Goal: Use online tool/utility: Utilize a website feature to perform a specific function

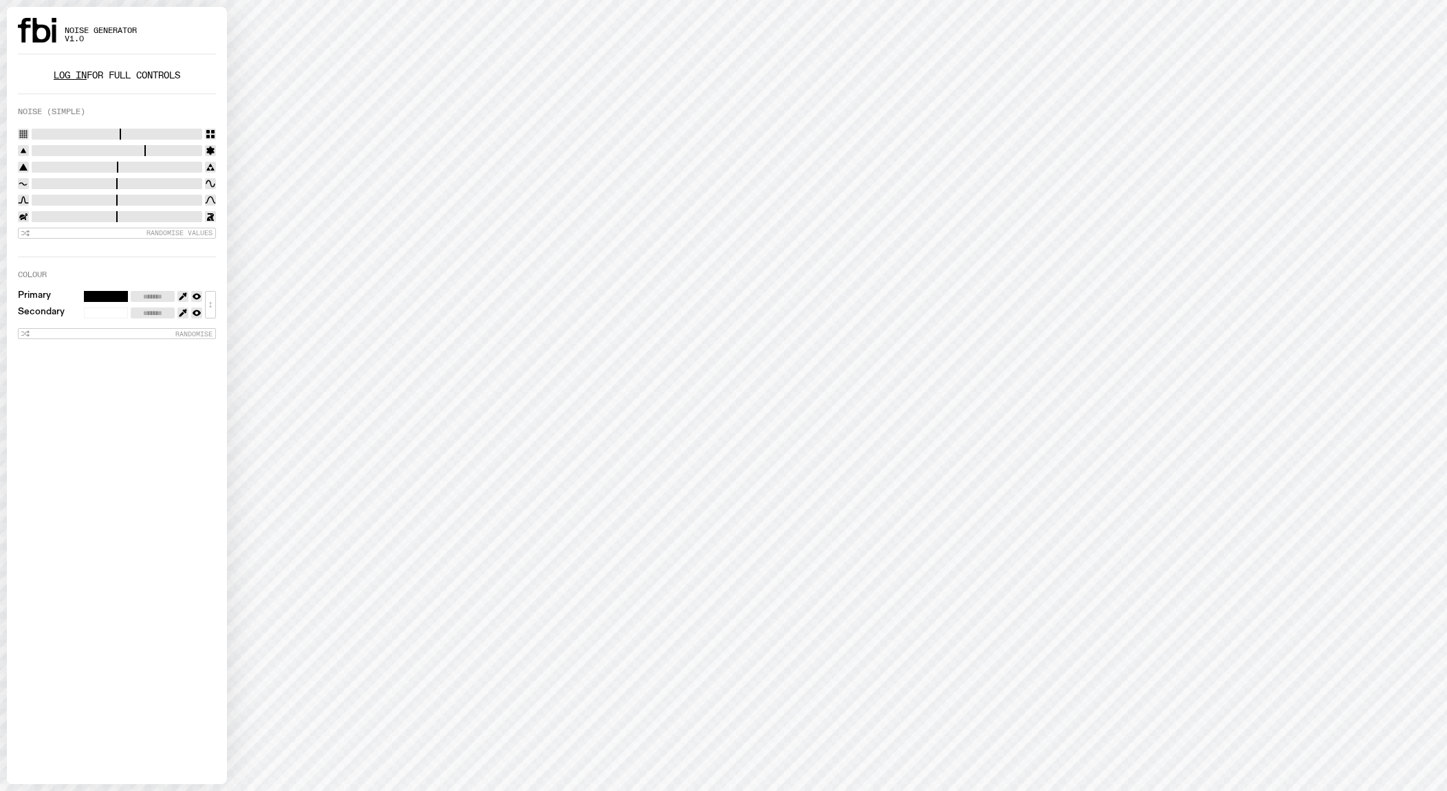
click at [72, 76] on link "Log in" at bounding box center [70, 75] width 33 height 13
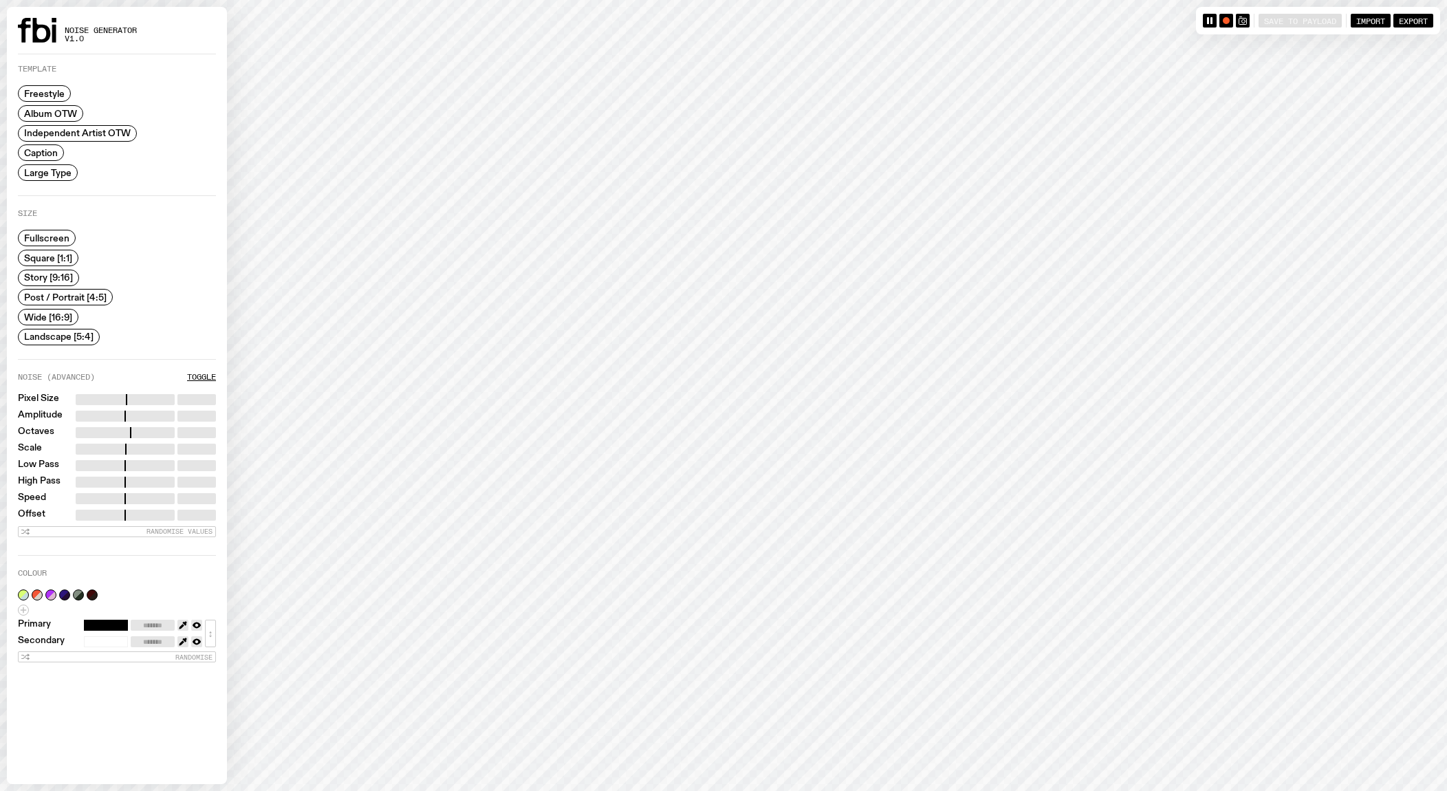
click at [61, 275] on span "Story [9:16]" at bounding box center [48, 277] width 49 height 10
click at [50, 150] on span "Caption" at bounding box center [41, 153] width 34 height 10
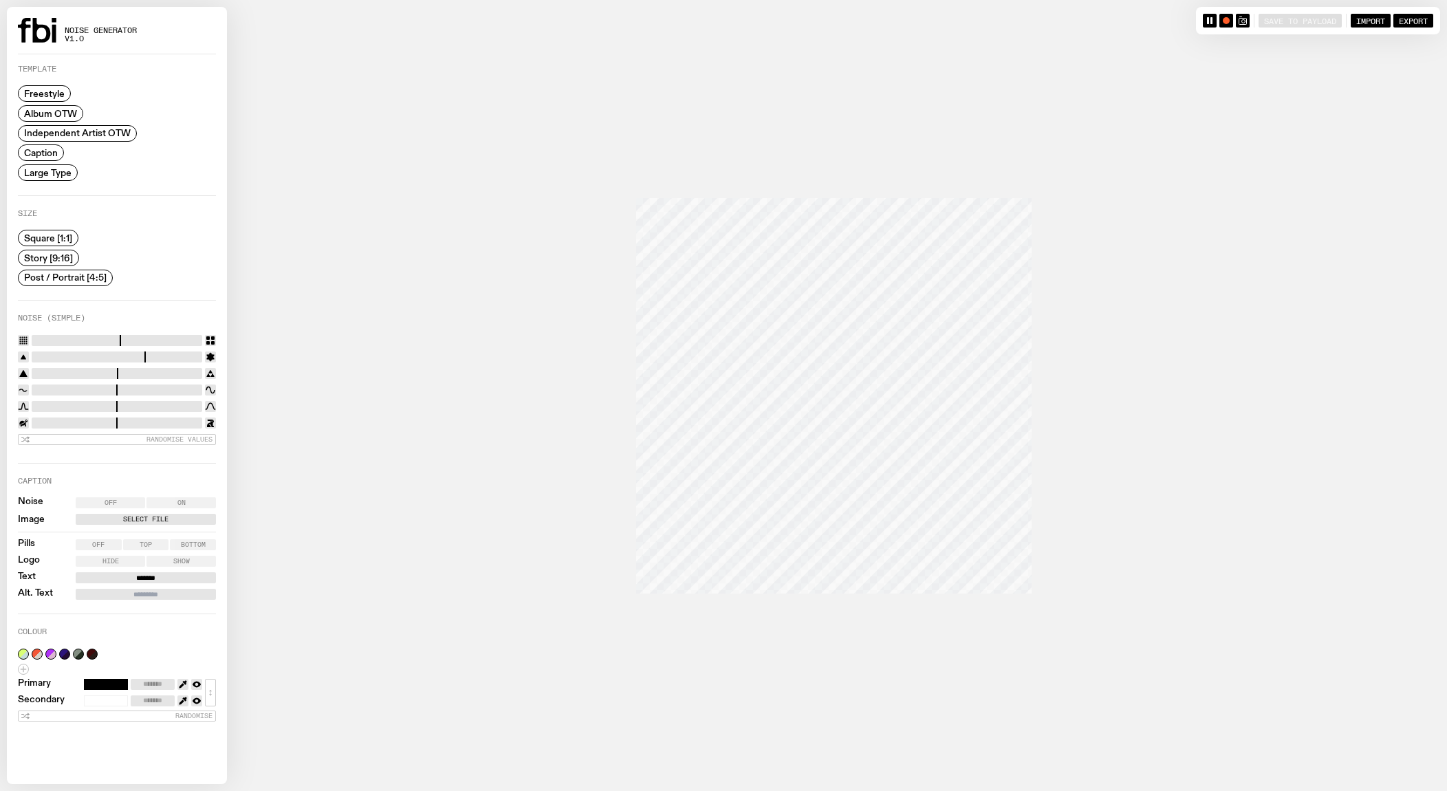
click at [67, 258] on span "Story [9:16]" at bounding box center [48, 257] width 49 height 10
click at [150, 543] on span "Top" at bounding box center [146, 544] width 12 height 7
click at [49, 118] on span "Album OTW" at bounding box center [50, 113] width 53 height 10
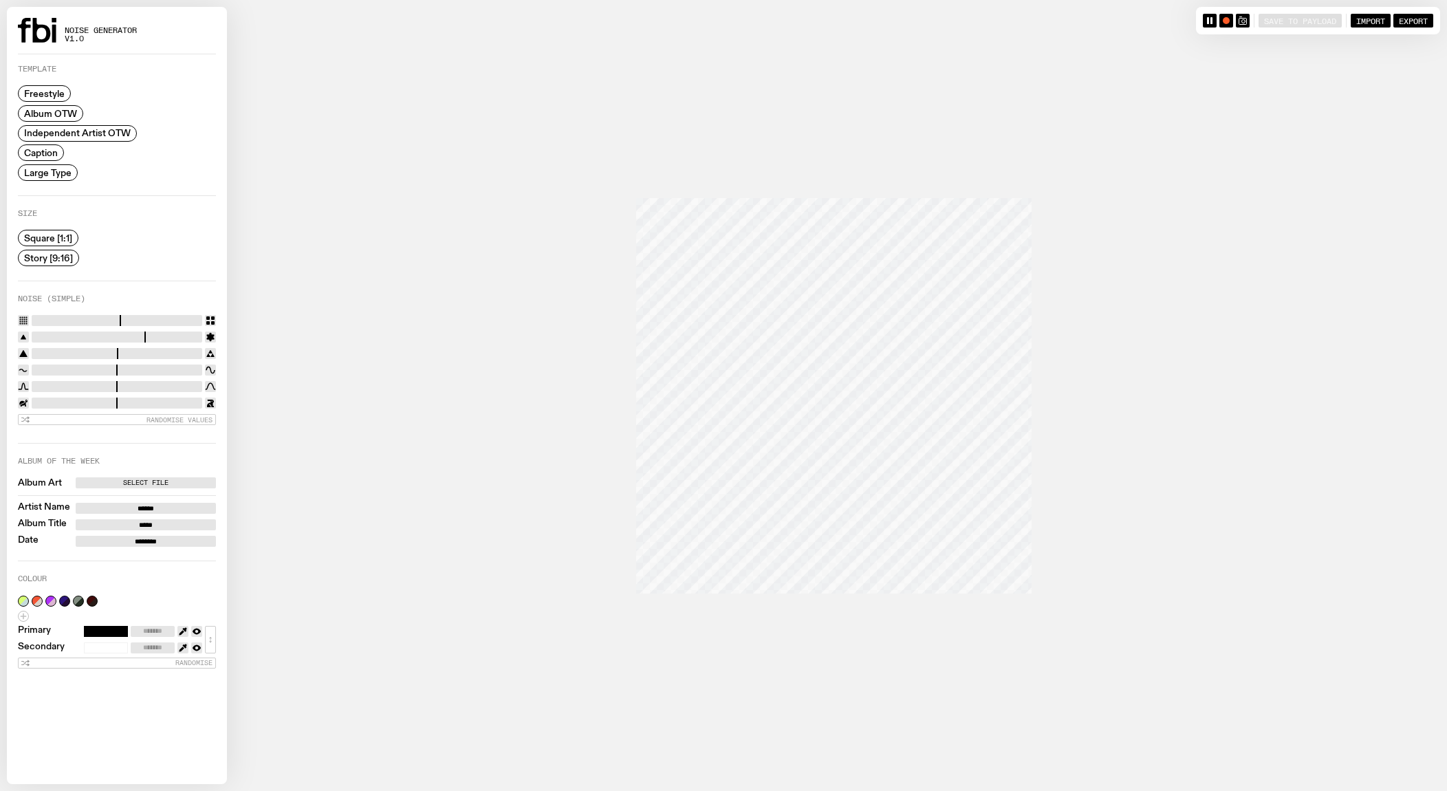
click at [50, 135] on span "Independent Artist OTW" at bounding box center [77, 133] width 107 height 10
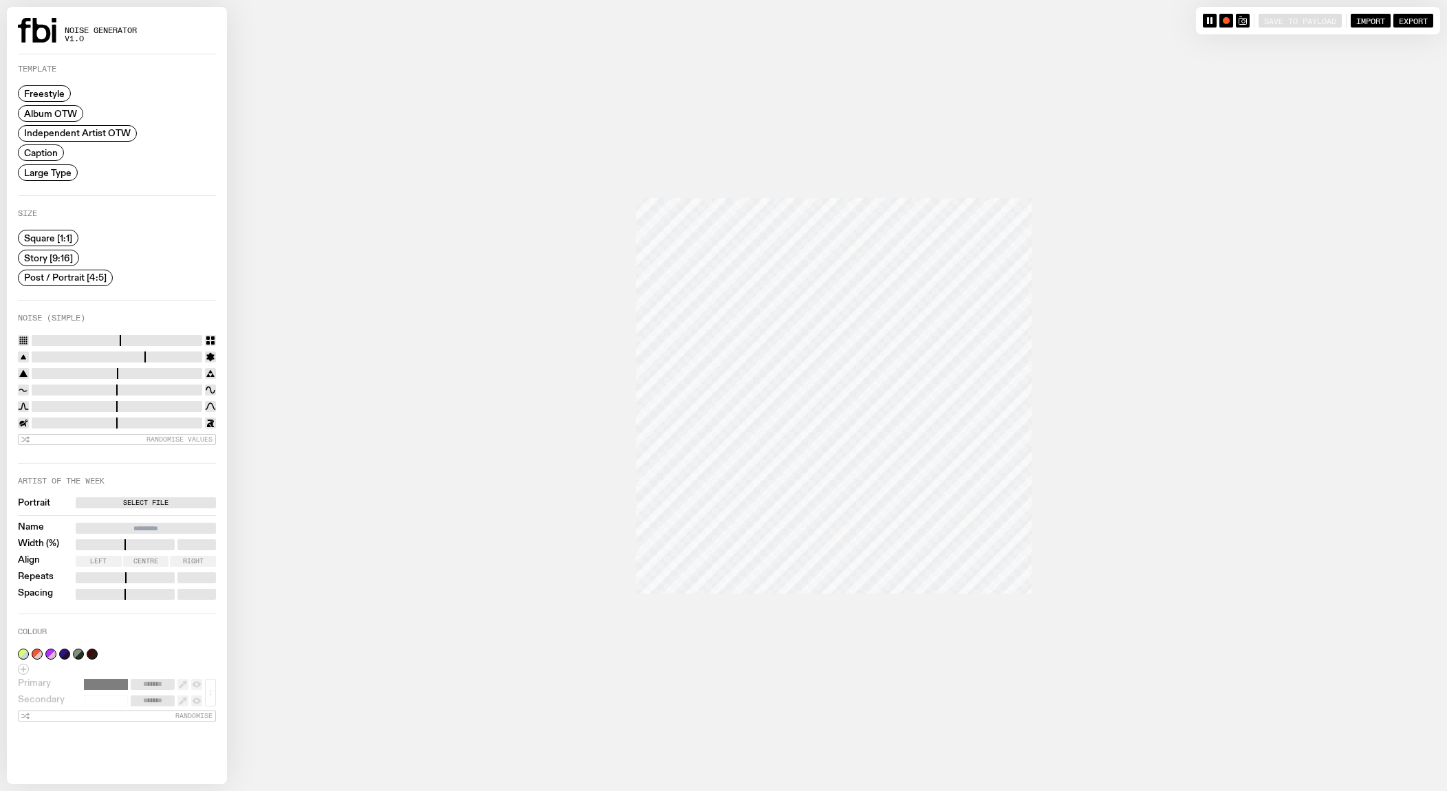
click at [45, 157] on span "Caption" at bounding box center [41, 153] width 34 height 10
click at [45, 167] on span "Large Type" at bounding box center [47, 172] width 47 height 10
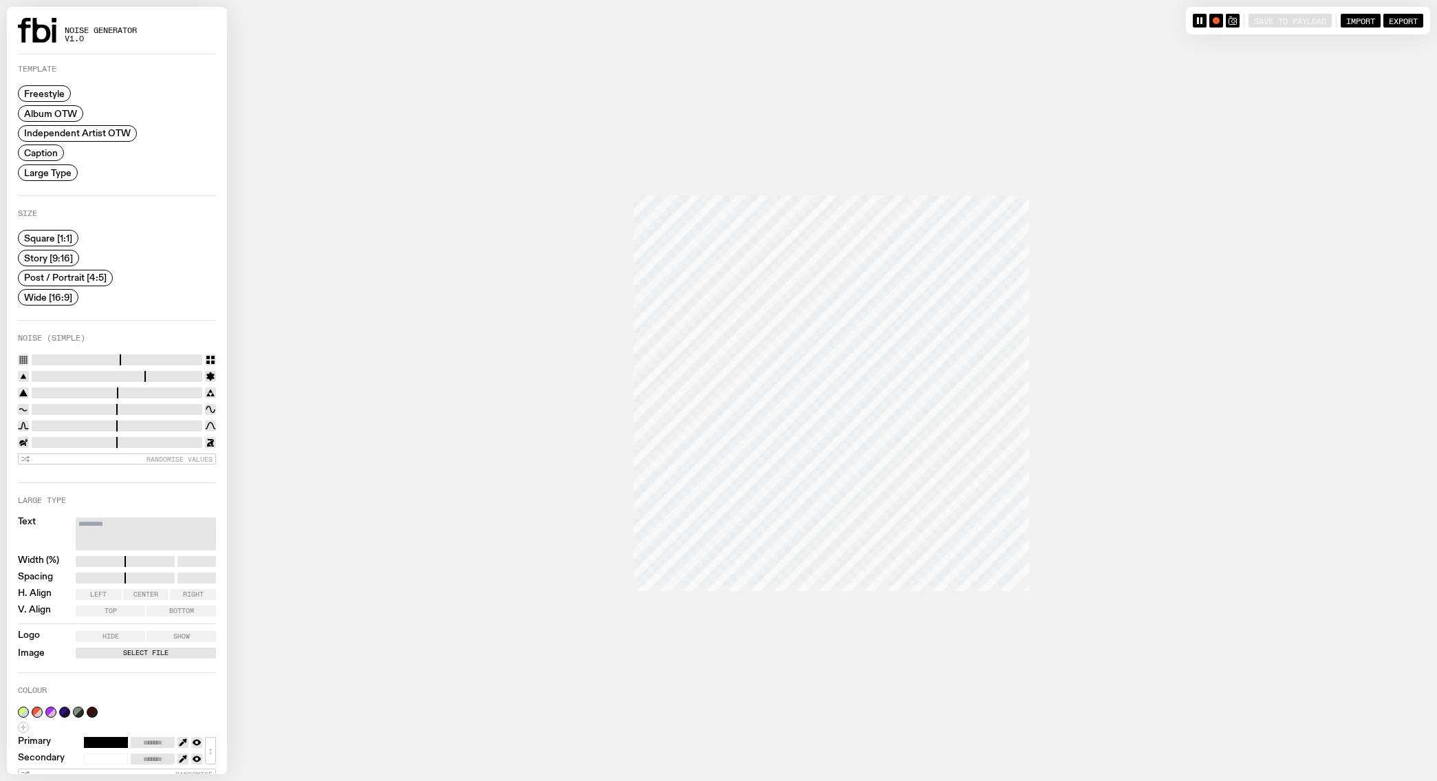
click at [44, 154] on span "Caption" at bounding box center [41, 153] width 34 height 10
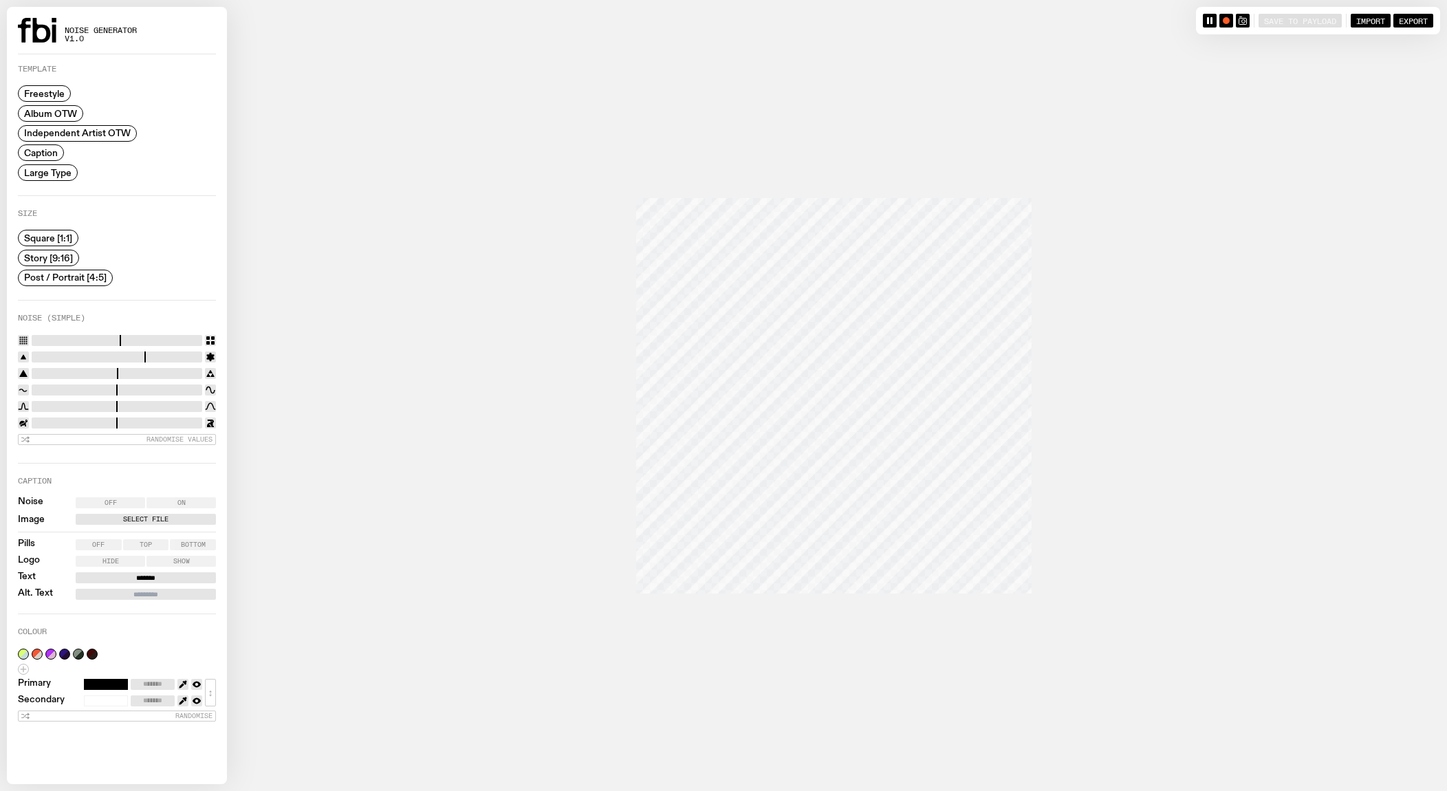
click at [42, 259] on span "Story [9:16]" at bounding box center [48, 257] width 49 height 10
click at [45, 275] on span "Post / Portrait [4:5]" at bounding box center [65, 277] width 83 height 10
click at [189, 541] on span "Bottom" at bounding box center [193, 544] width 25 height 7
click at [162, 577] on input "*******" at bounding box center [146, 577] width 140 height 11
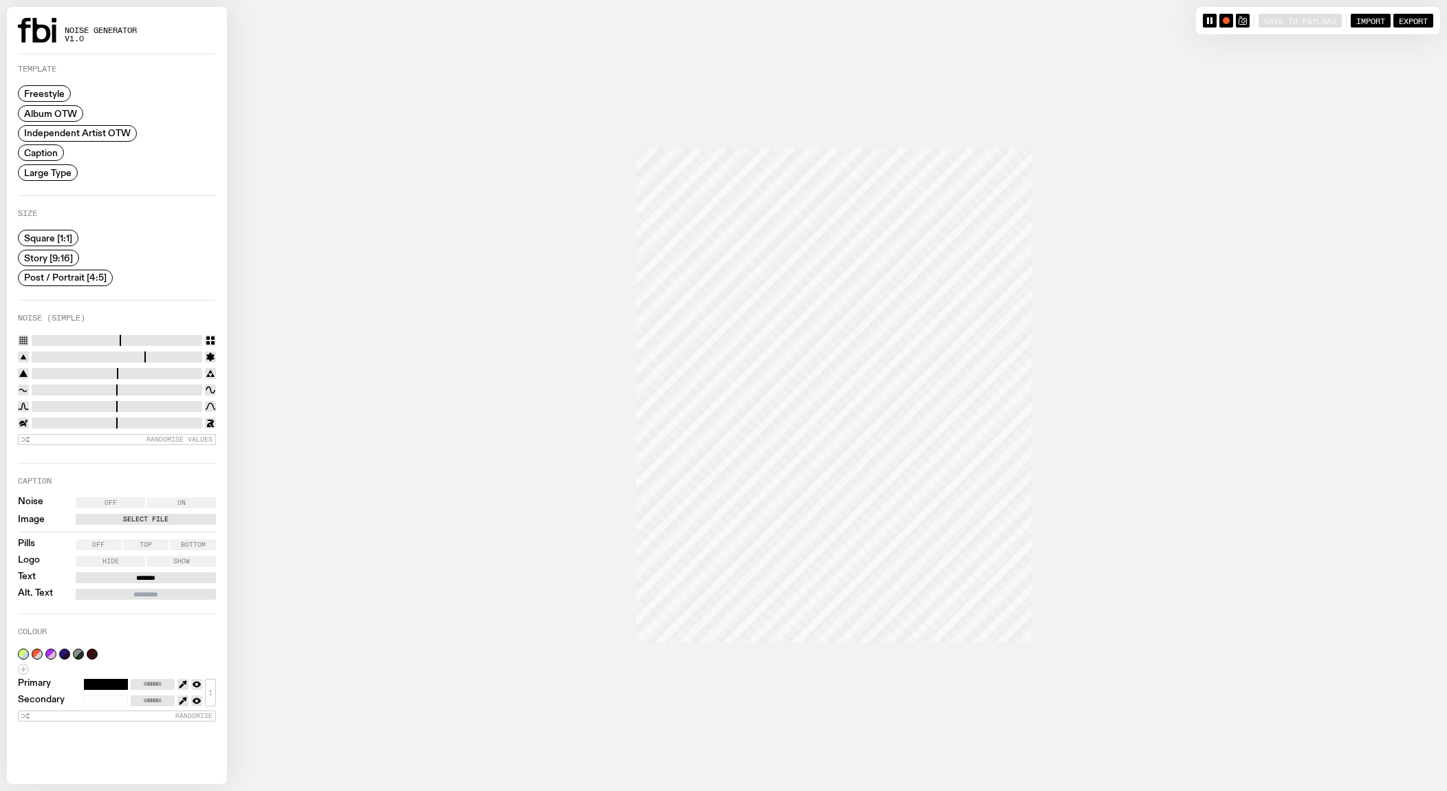
click at [162, 577] on input "*******" at bounding box center [146, 577] width 140 height 11
type input "**********"
click at [160, 594] on input "Alt. Text" at bounding box center [146, 594] width 140 height 11
type input "********"
click at [125, 521] on label "Select File" at bounding box center [145, 519] width 135 height 11
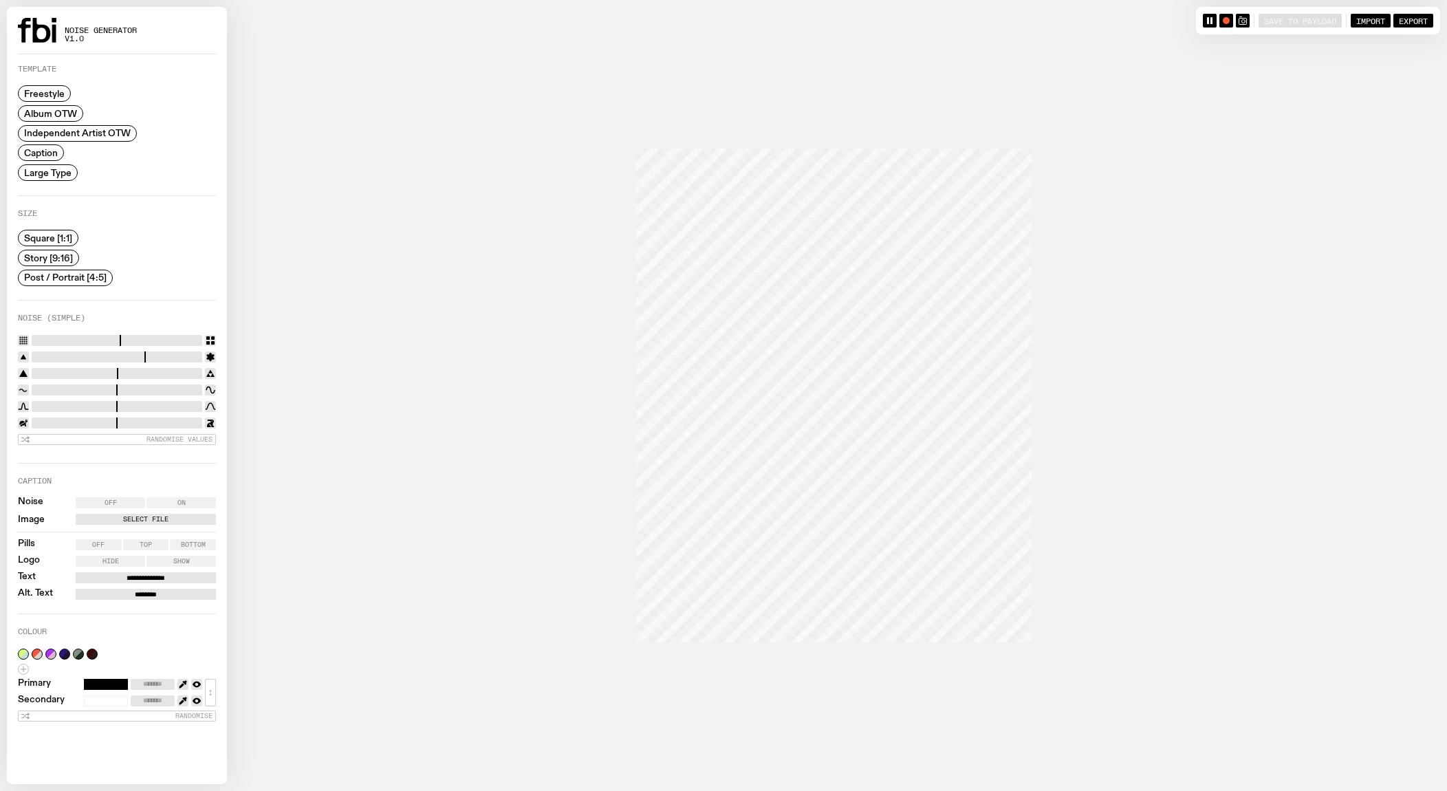
click at [0, 0] on input "Select File" at bounding box center [0, 0] width 0 height 0
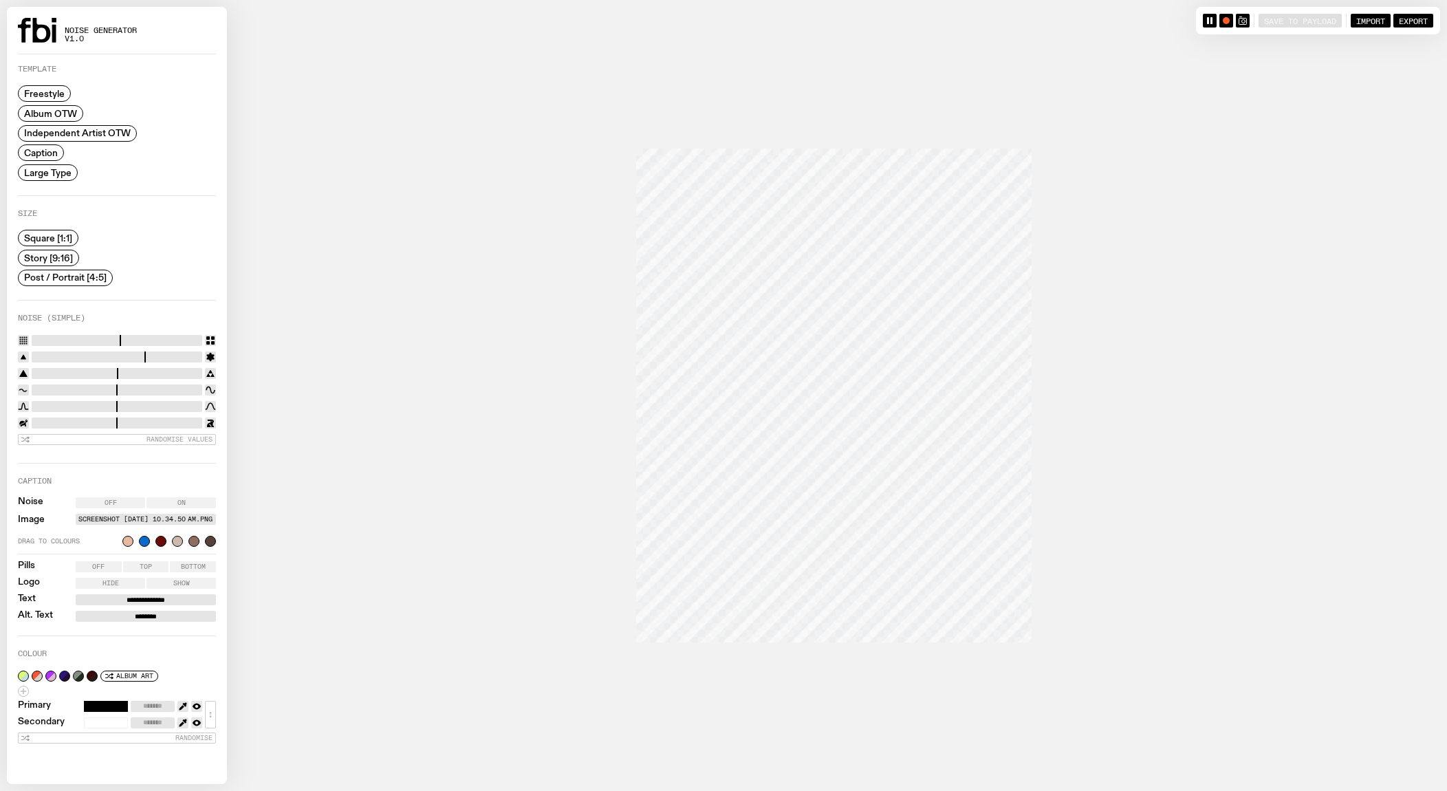
type input "*"
click at [71, 341] on input "range" at bounding box center [117, 340] width 171 height 11
click at [85, 357] on input "range" at bounding box center [117, 357] width 171 height 11
click at [136, 355] on input "range" at bounding box center [117, 357] width 171 height 11
type input "*"
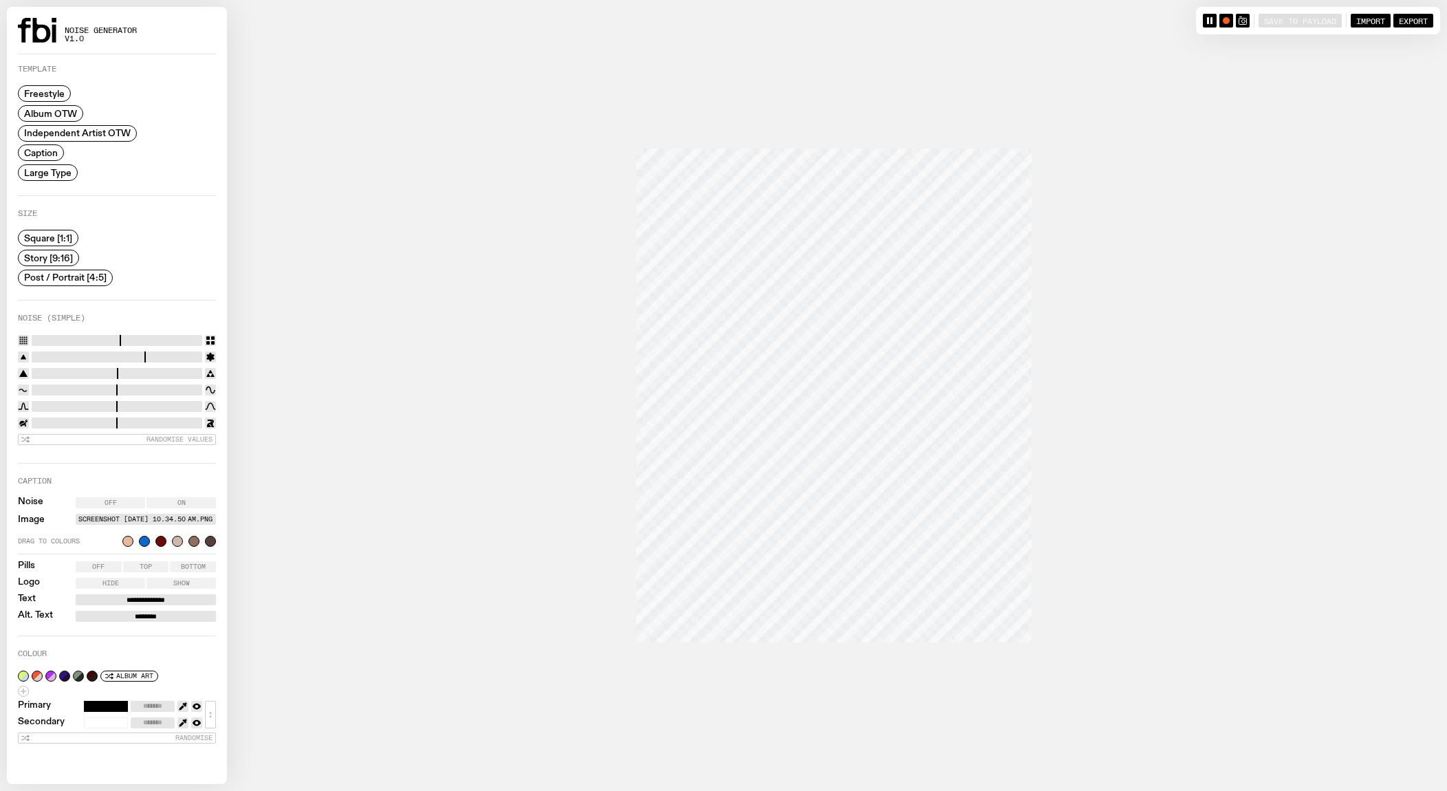
click at [181, 358] on input "range" at bounding box center [117, 357] width 171 height 11
click at [83, 371] on input "range" at bounding box center [117, 373] width 171 height 11
click at [109, 371] on input "range" at bounding box center [117, 373] width 171 height 11
click at [132, 371] on input "range" at bounding box center [117, 373] width 171 height 11
click at [51, 371] on input "range" at bounding box center [117, 373] width 171 height 11
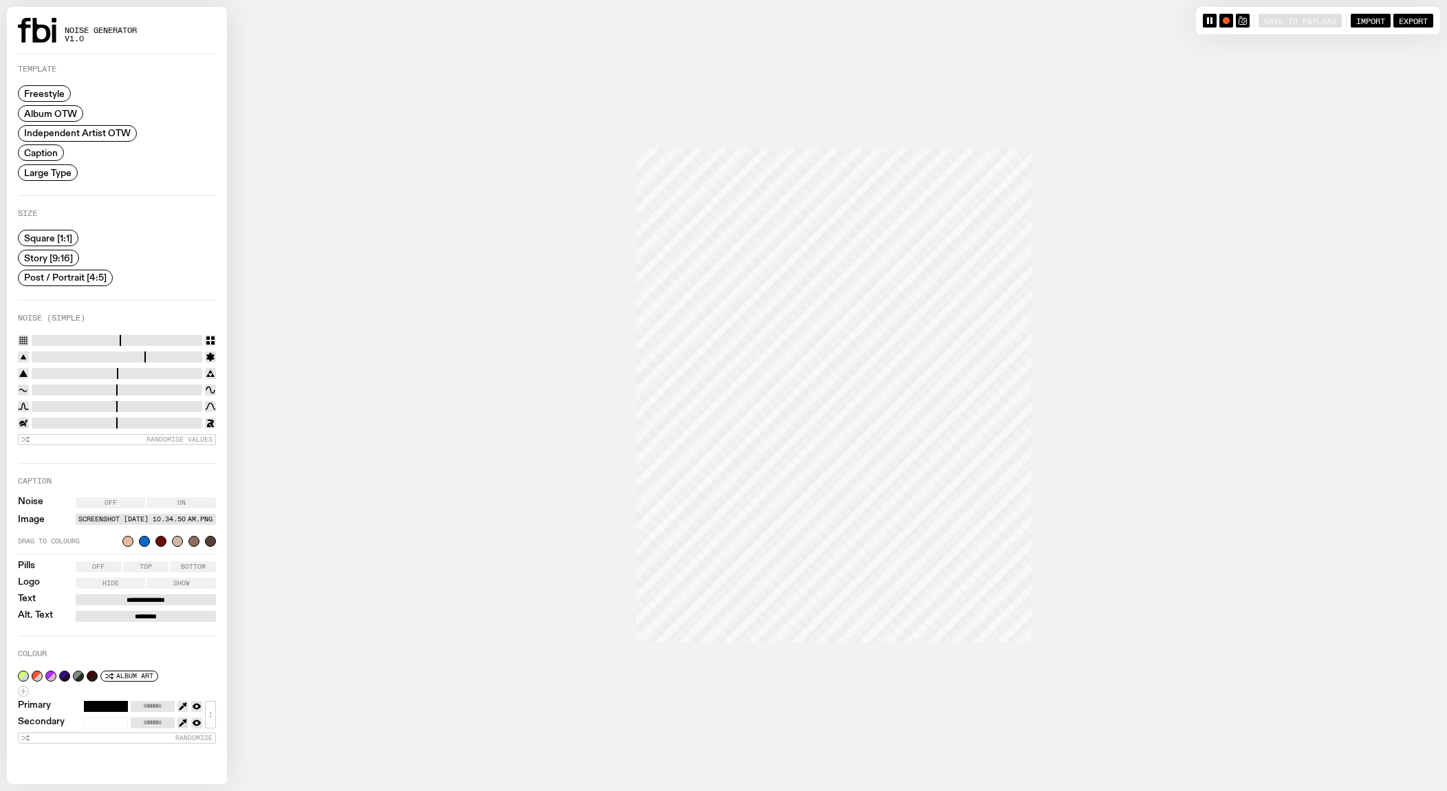
type input "****"
click at [40, 371] on input "range" at bounding box center [117, 373] width 171 height 11
click at [42, 355] on input "range" at bounding box center [117, 357] width 171 height 11
type input "*"
click at [174, 352] on input "range" at bounding box center [117, 357] width 171 height 11
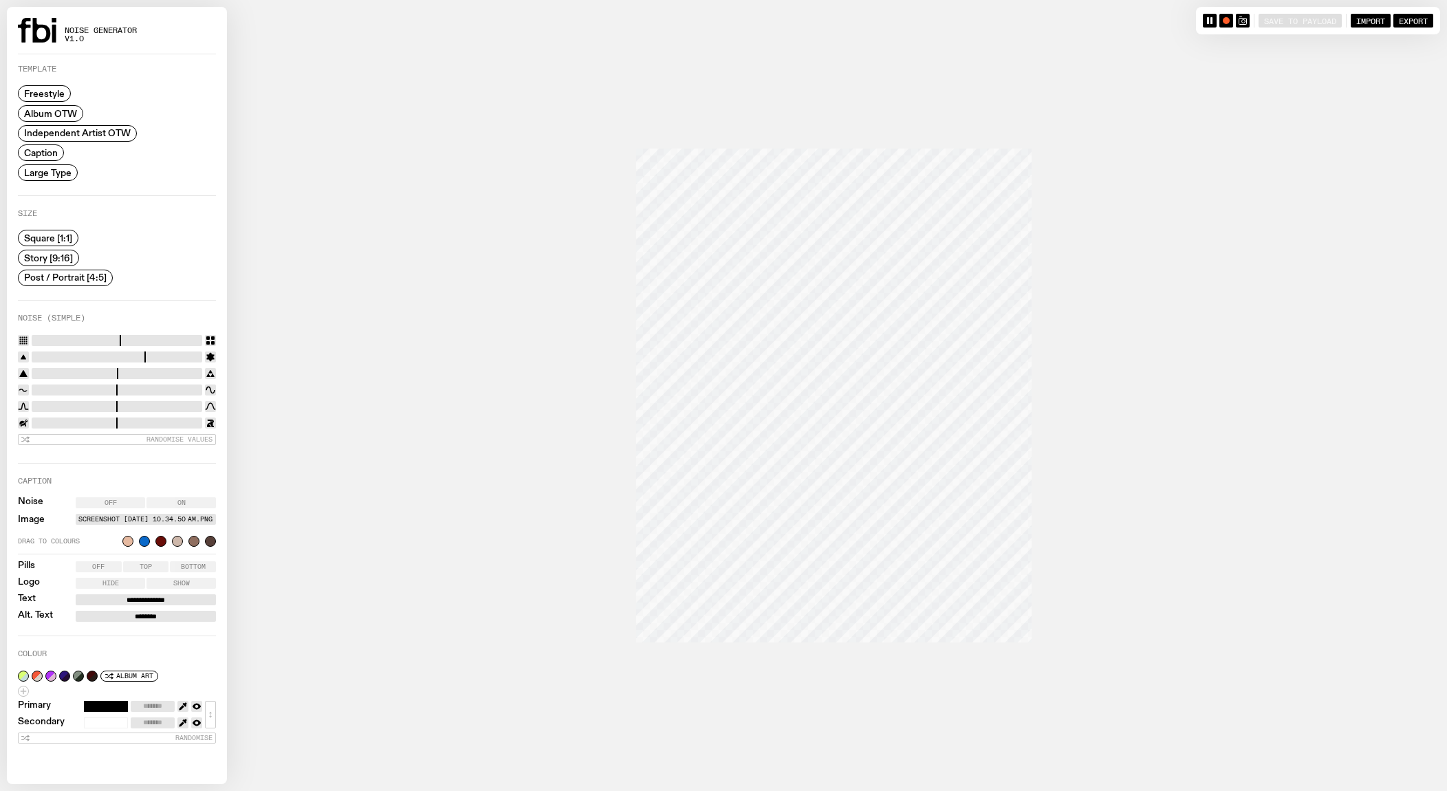
click at [106, 404] on input "range" at bounding box center [117, 406] width 171 height 11
click at [175, 405] on input "range" at bounding box center [117, 406] width 171 height 11
type input "****"
click at [48, 405] on input "range" at bounding box center [117, 406] width 171 height 11
type input "*"
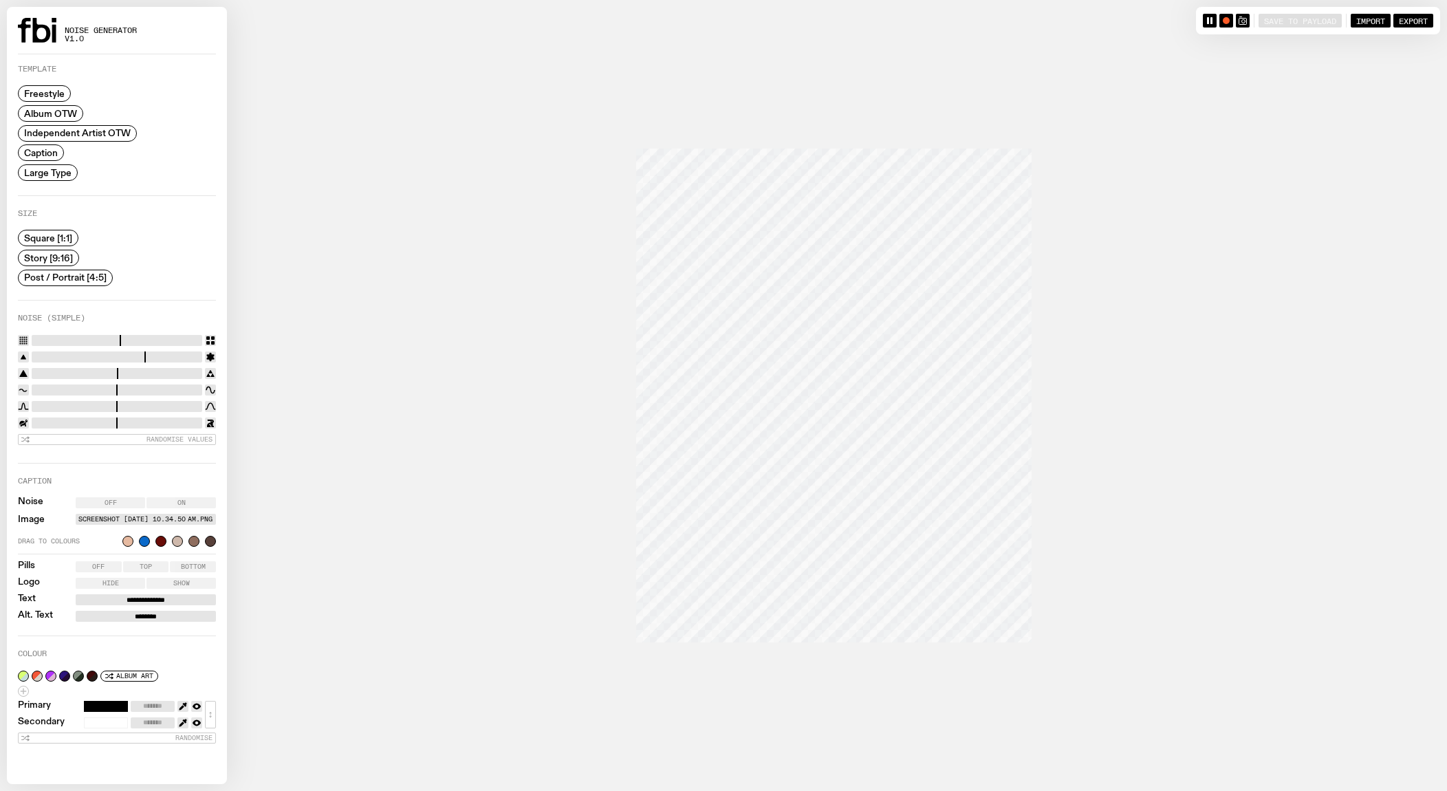
click at [54, 337] on input "range" at bounding box center [117, 340] width 171 height 11
click at [36, 374] on input "range" at bounding box center [117, 373] width 171 height 11
click at [34, 372] on input "range" at bounding box center [117, 373] width 171 height 11
drag, startPoint x: 34, startPoint y: 372, endPoint x: 24, endPoint y: 372, distance: 10.3
type input "****"
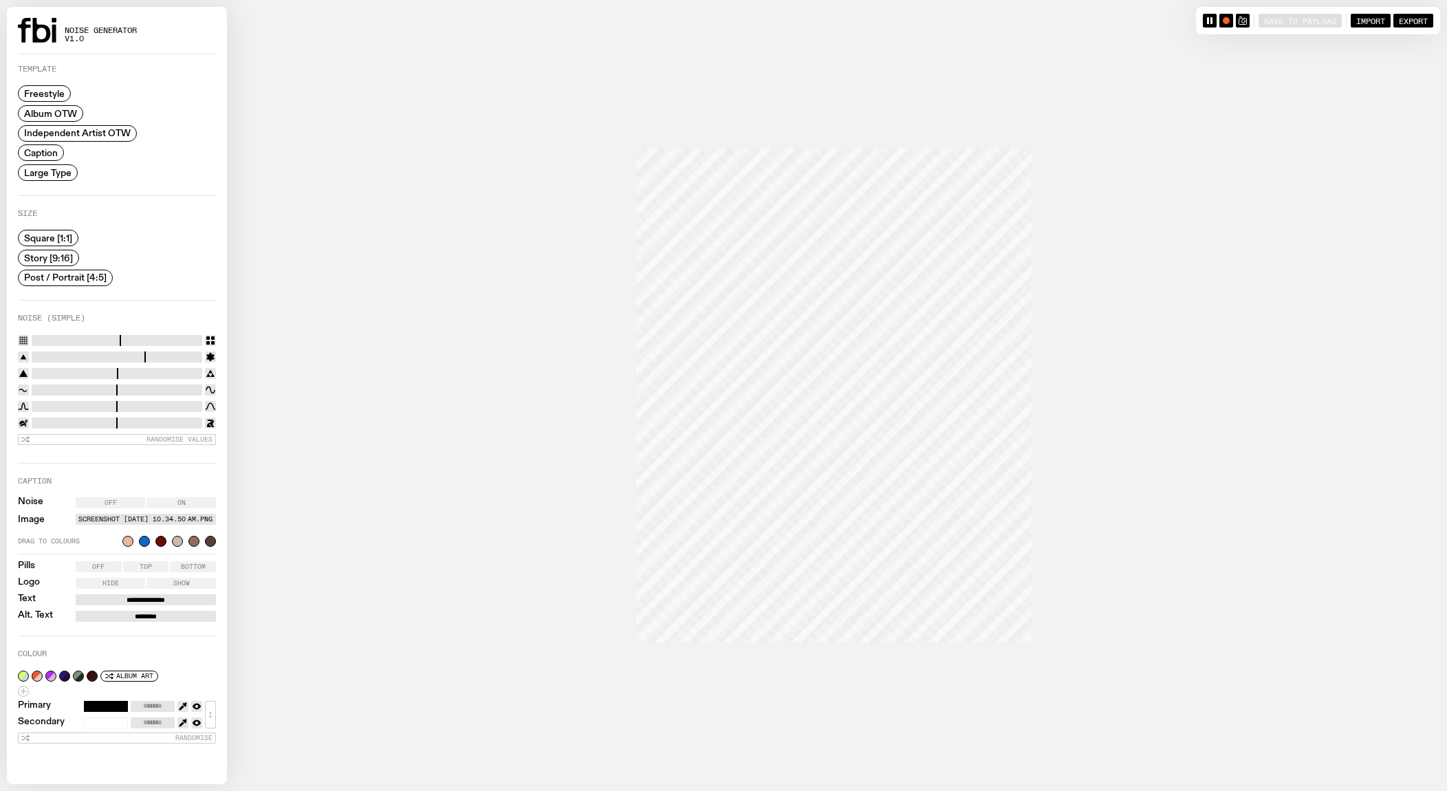
click at [32, 372] on input "range" at bounding box center [117, 373] width 171 height 11
click at [64, 401] on input "range" at bounding box center [117, 406] width 171 height 11
click at [50, 403] on input "range" at bounding box center [117, 406] width 171 height 11
type input "****"
click at [39, 403] on input "range" at bounding box center [117, 406] width 171 height 11
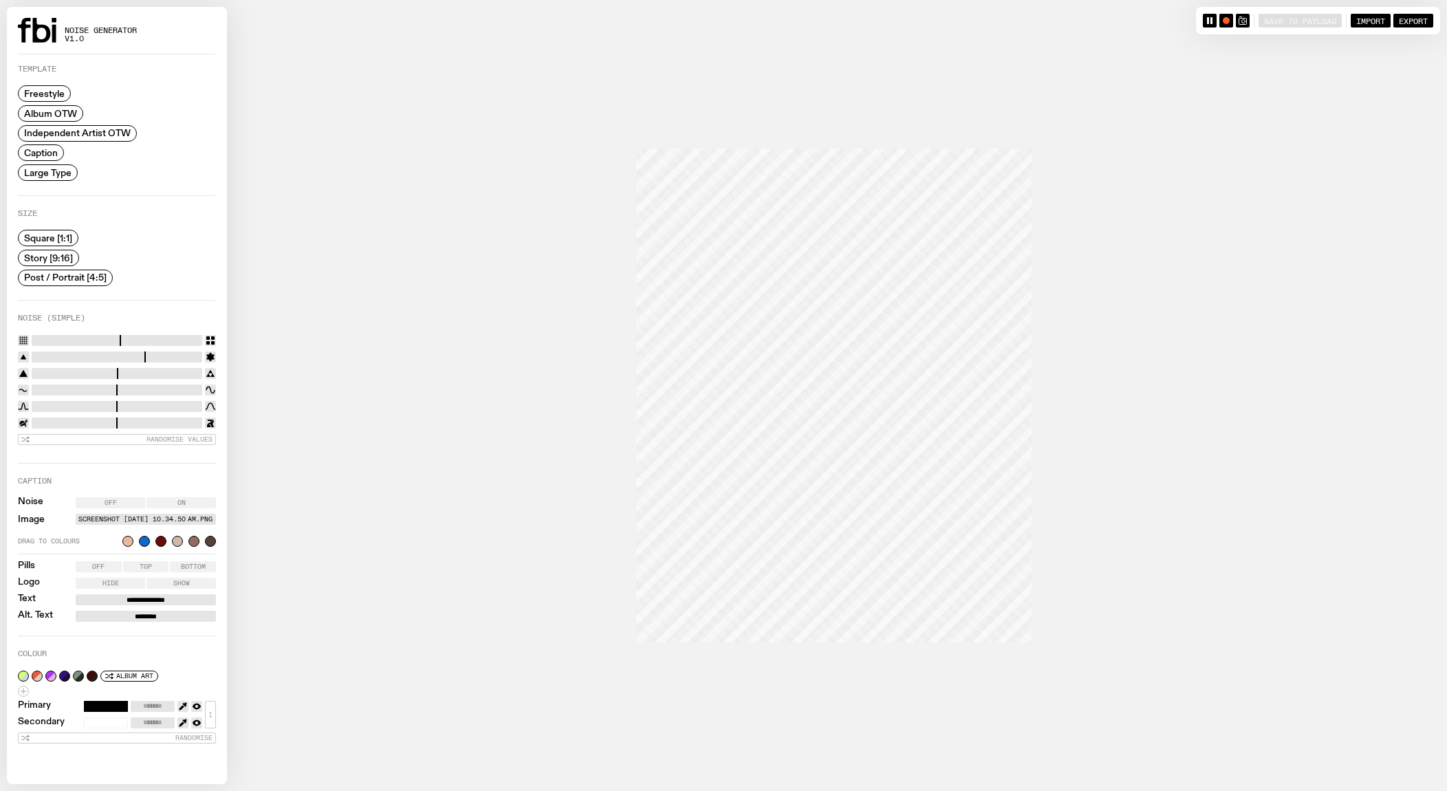
click at [55, 422] on input "range" at bounding box center [117, 423] width 171 height 11
type input "****"
click at [68, 422] on input "range" at bounding box center [117, 423] width 171 height 11
click at [83, 336] on input "range" at bounding box center [117, 340] width 171 height 11
click at [96, 336] on input "range" at bounding box center [117, 340] width 171 height 11
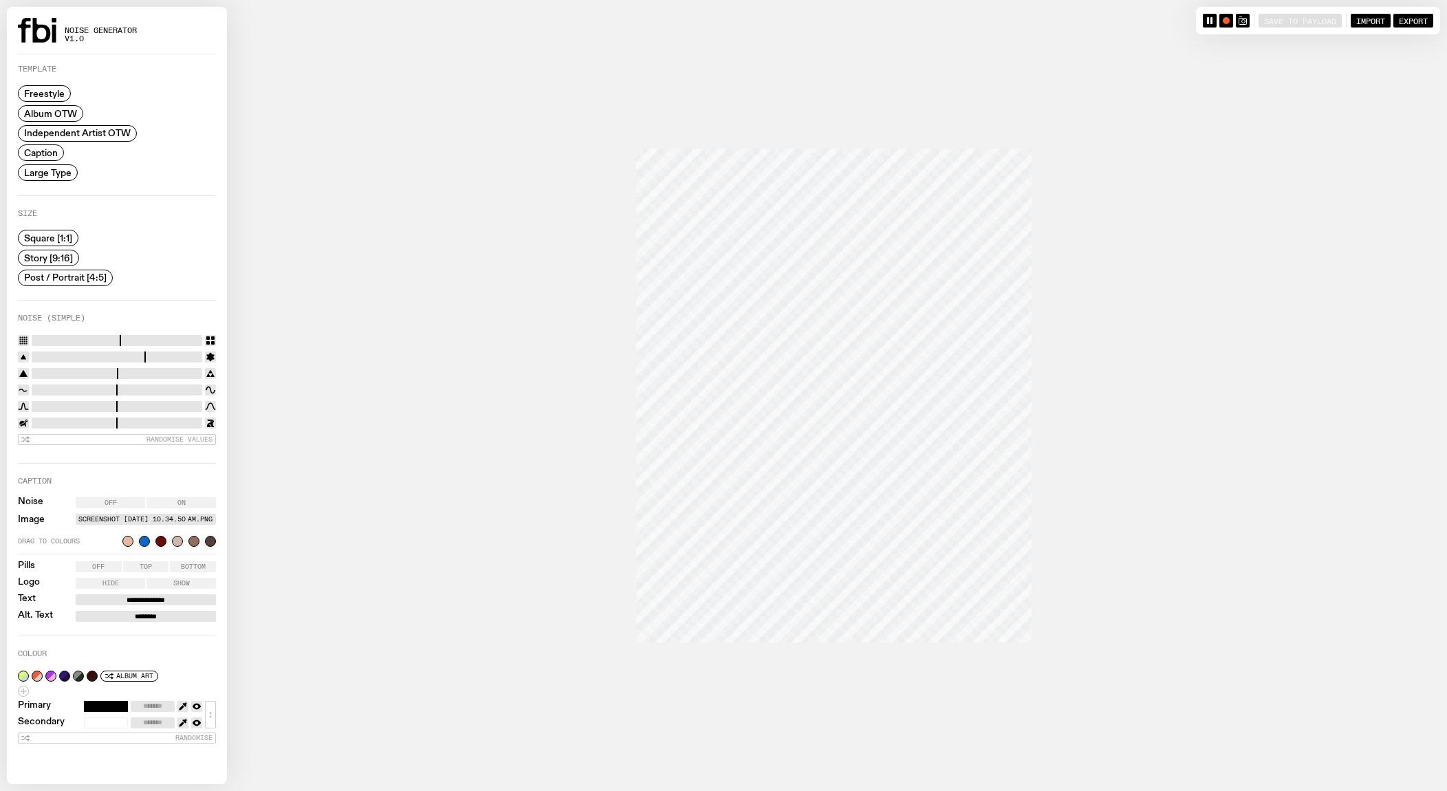
click at [142, 566] on span "Top" at bounding box center [146, 566] width 12 height 7
click at [109, 338] on input "range" at bounding box center [117, 340] width 171 height 11
click at [99, 336] on input "range" at bounding box center [117, 340] width 171 height 11
click at [91, 338] on input "range" at bounding box center [117, 340] width 171 height 11
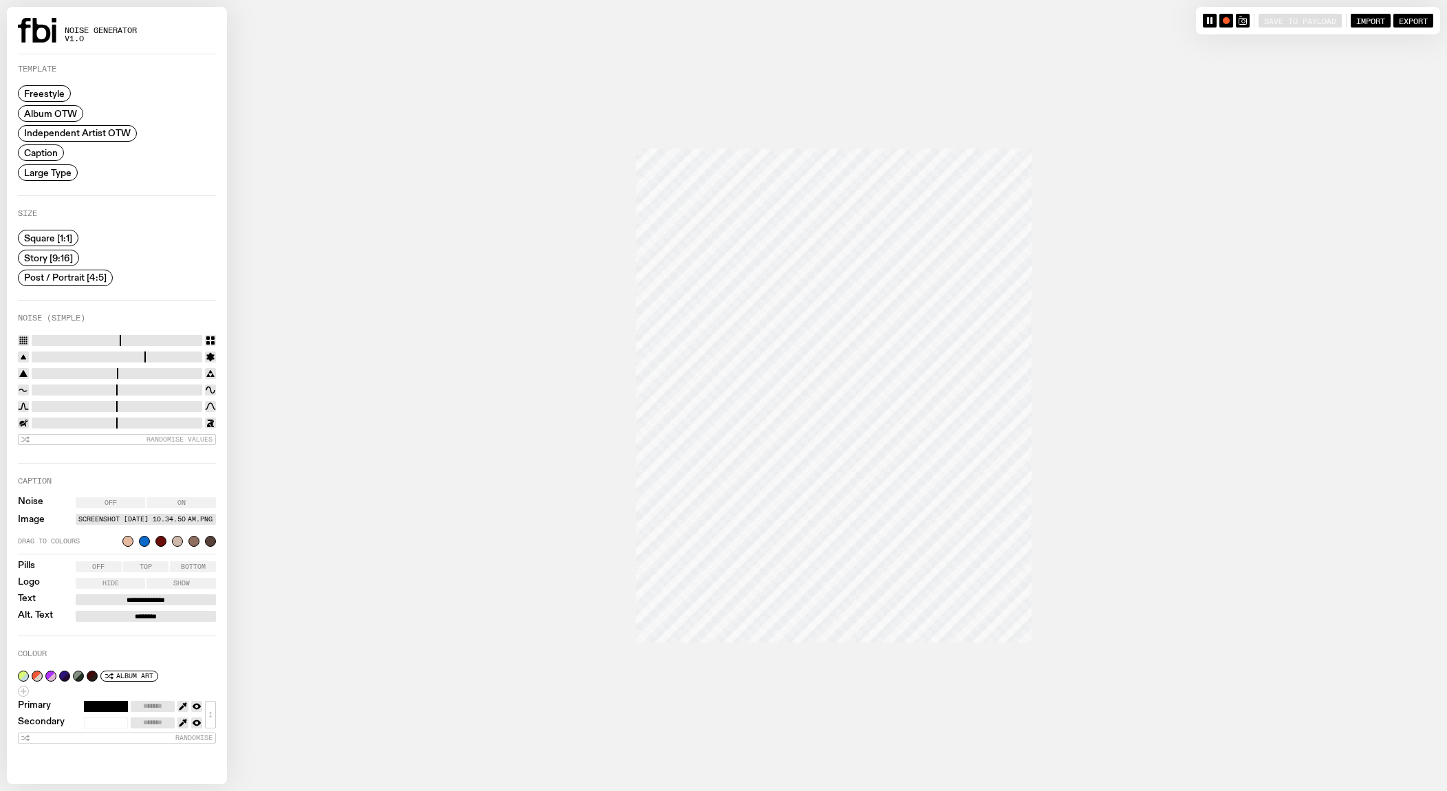
type input "*"
click at [85, 338] on input "range" at bounding box center [117, 340] width 171 height 11
click at [129, 386] on input "range" at bounding box center [117, 390] width 171 height 11
click at [104, 389] on input "range" at bounding box center [117, 390] width 171 height 11
type input "*"
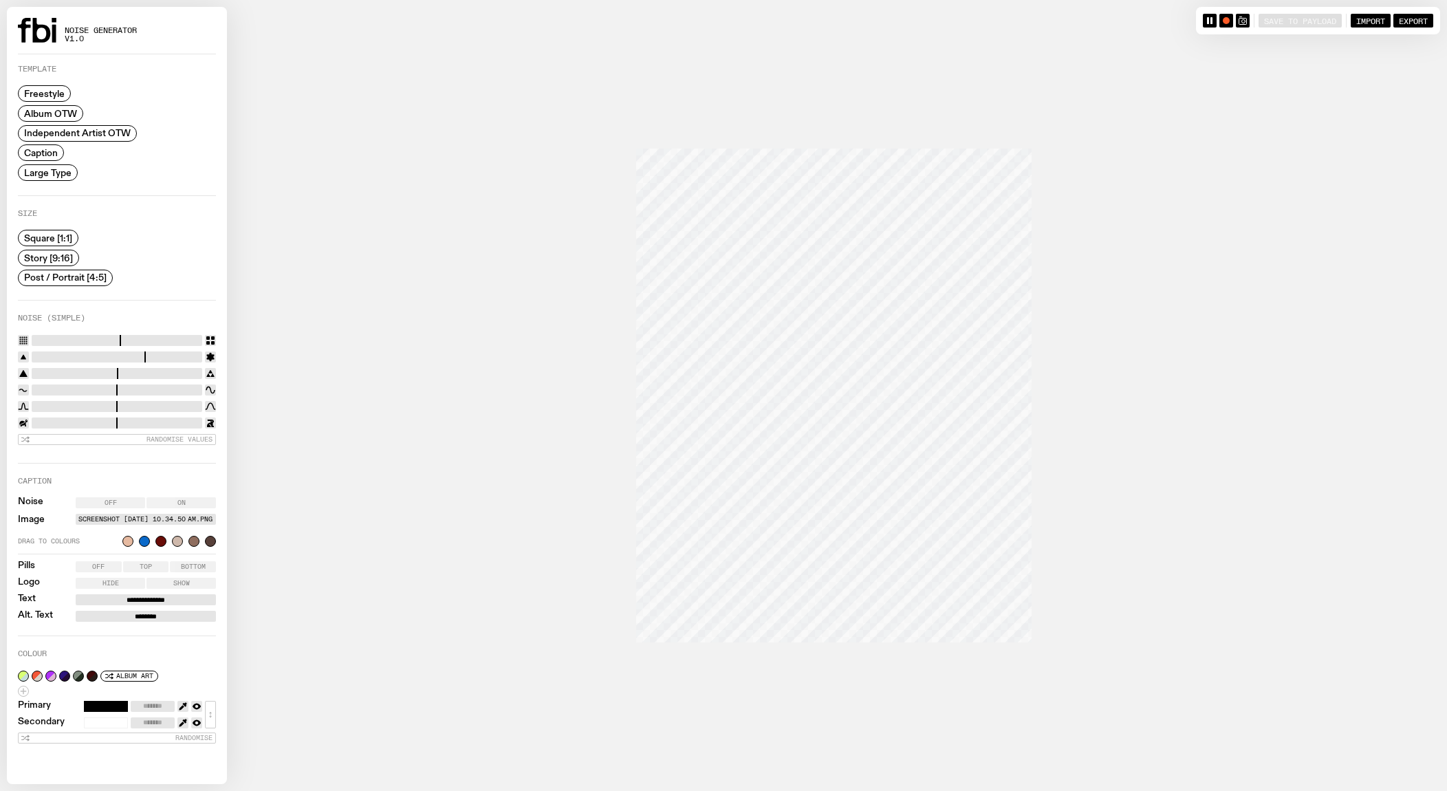
click at [116, 388] on input "range" at bounding box center [117, 390] width 171 height 11
type input "****"
click at [60, 423] on input "range" at bounding box center [117, 423] width 171 height 11
click at [1220, 24] on button "button" at bounding box center [1227, 21] width 14 height 14
click at [1224, 20] on rect "button" at bounding box center [1227, 21] width 6 height 6
